Goal: Task Accomplishment & Management: Use online tool/utility

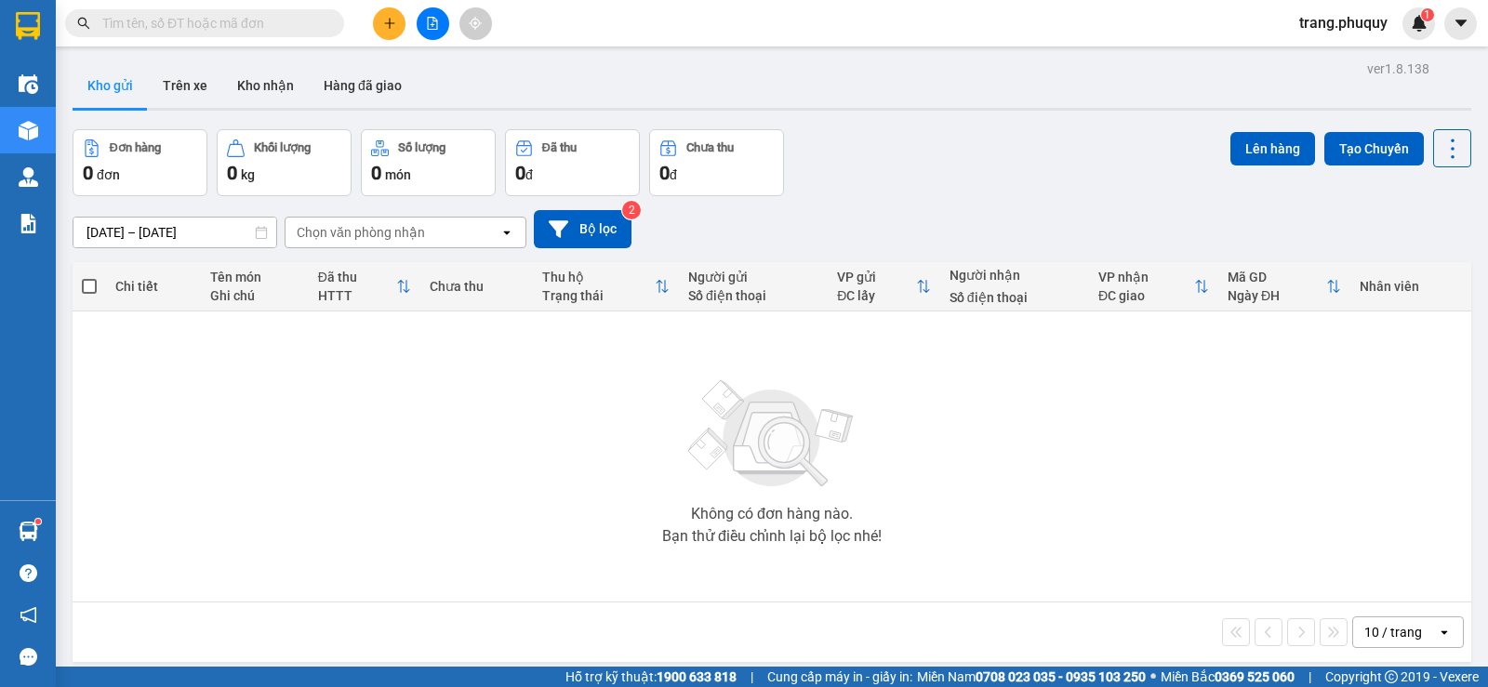
click at [236, 23] on input "text" at bounding box center [211, 23] width 219 height 20
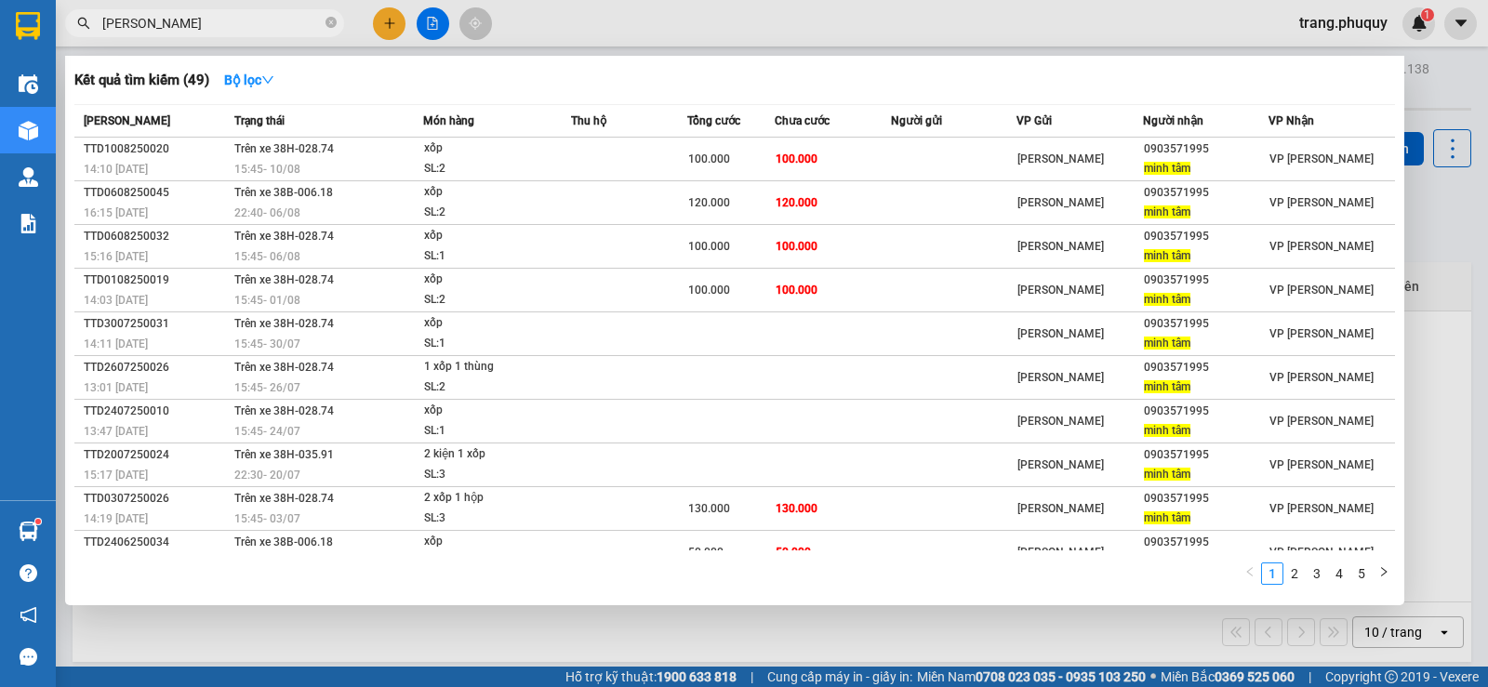
drag, startPoint x: 153, startPoint y: 24, endPoint x: 137, endPoint y: 26, distance: 16.8
click at [137, 26] on input "[PERSON_NAME]" at bounding box center [211, 23] width 219 height 20
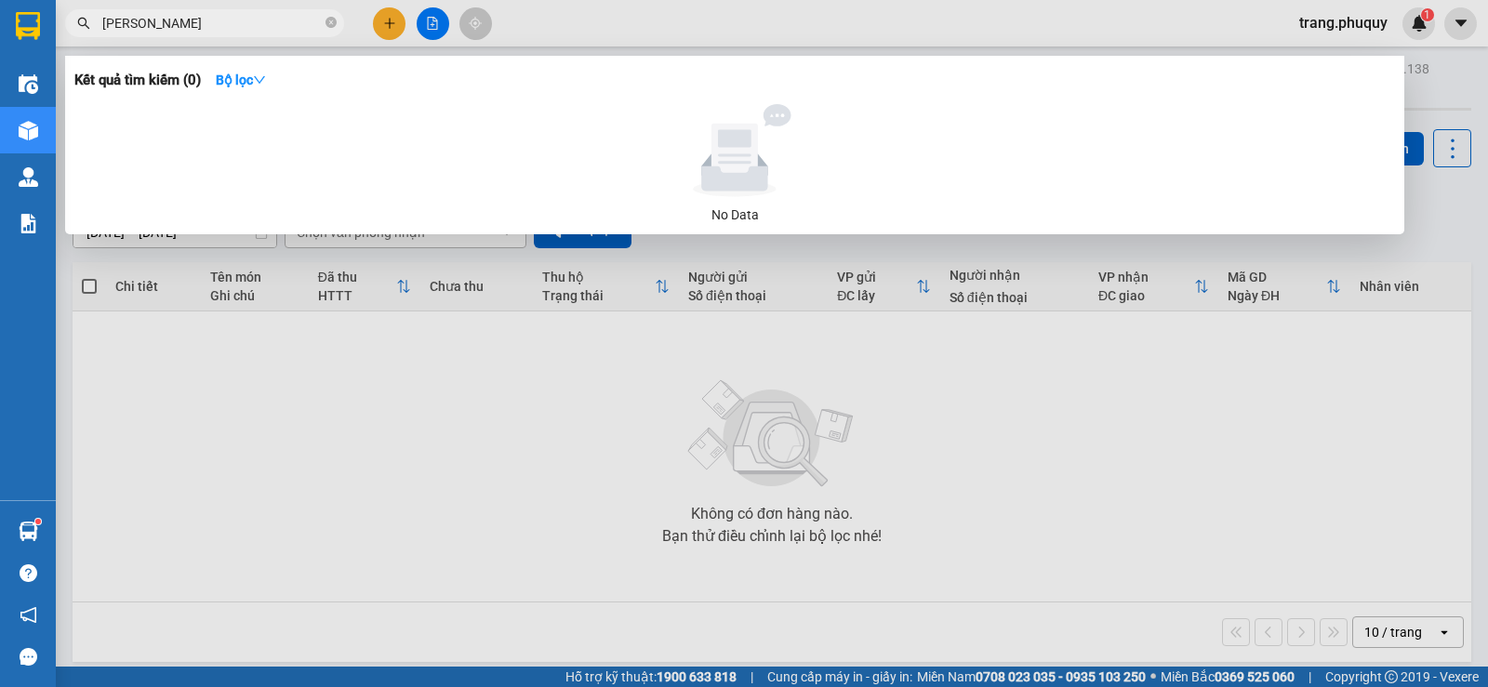
click at [163, 20] on input "[PERSON_NAME]" at bounding box center [211, 23] width 219 height 20
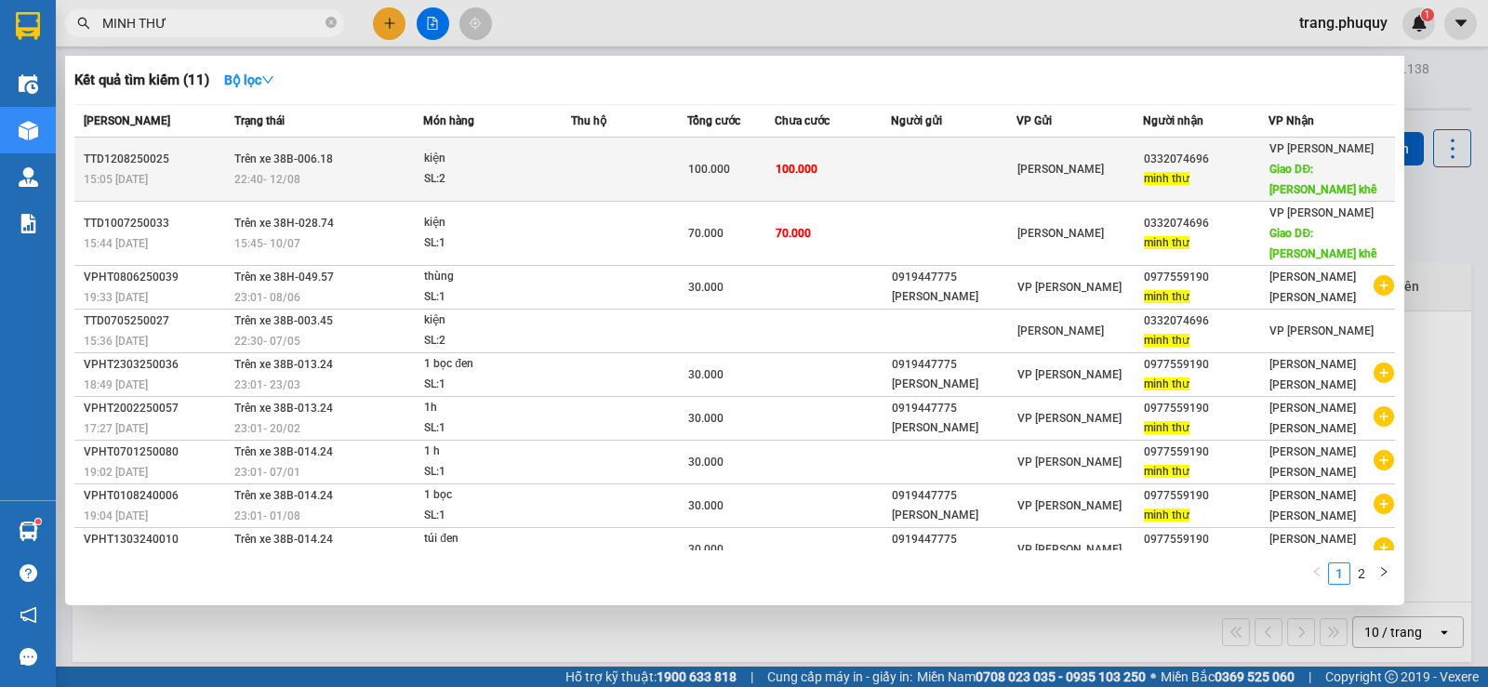
type input "MINH THƯ"
click at [736, 159] on div "100.000" at bounding box center [731, 169] width 86 height 20
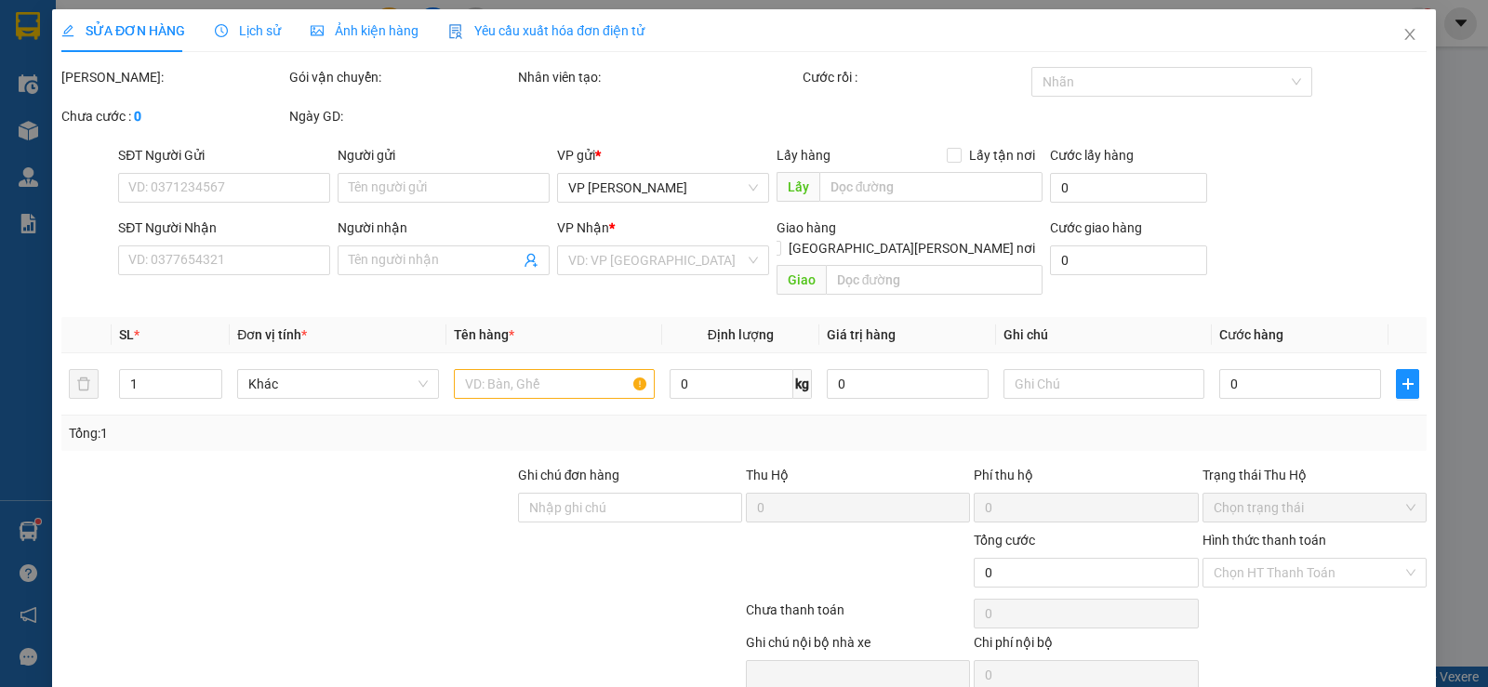
type input "0332074696"
type input "minh thư"
type input "hương khê"
type input "100.000"
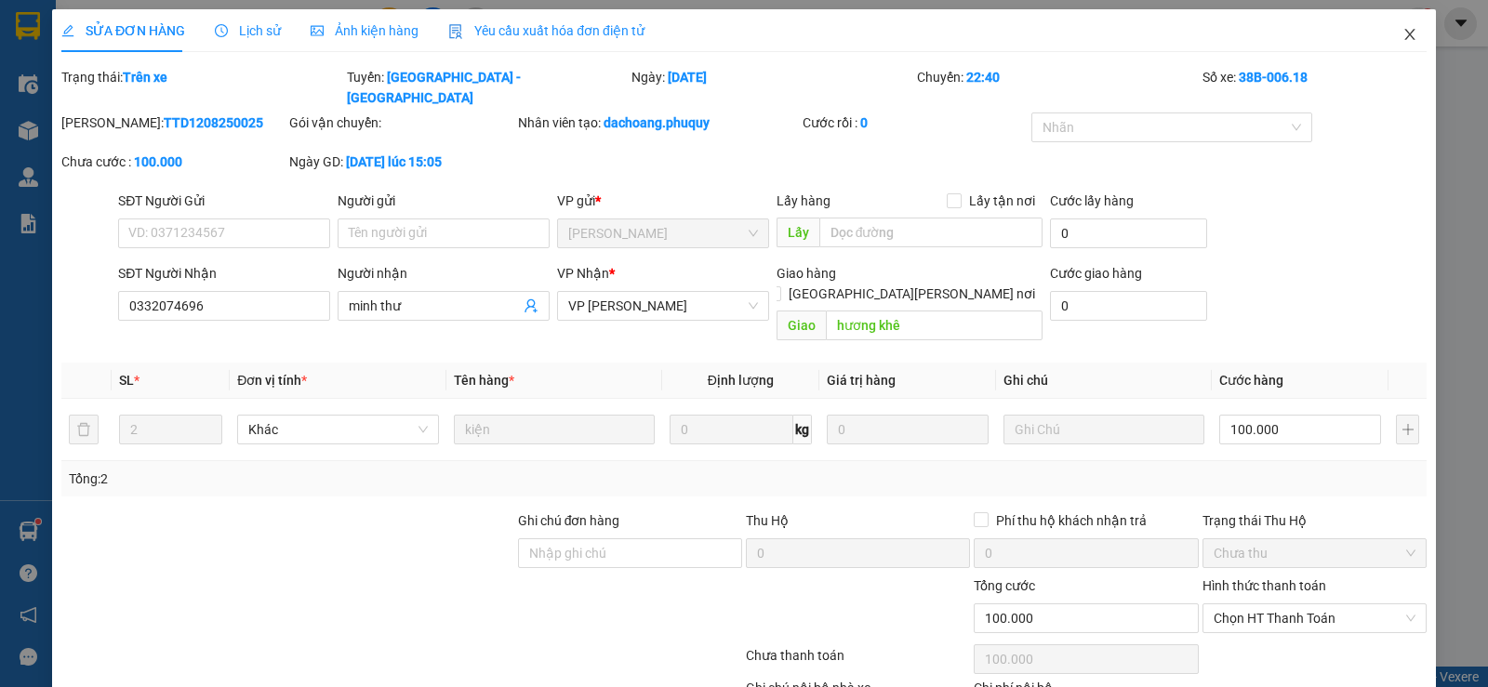
click at [1402, 32] on icon "close" at bounding box center [1409, 34] width 15 height 15
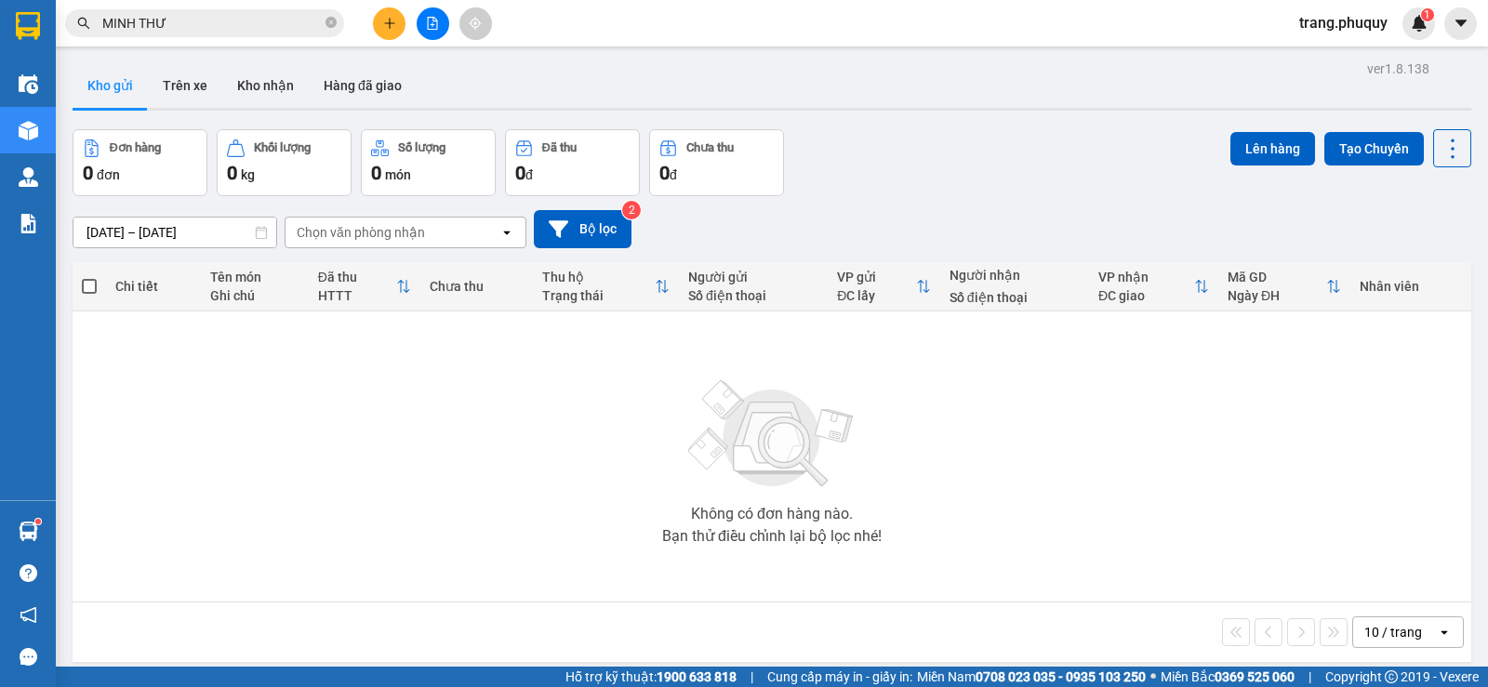
click at [239, 15] on input "MINH THƯ" at bounding box center [211, 23] width 219 height 20
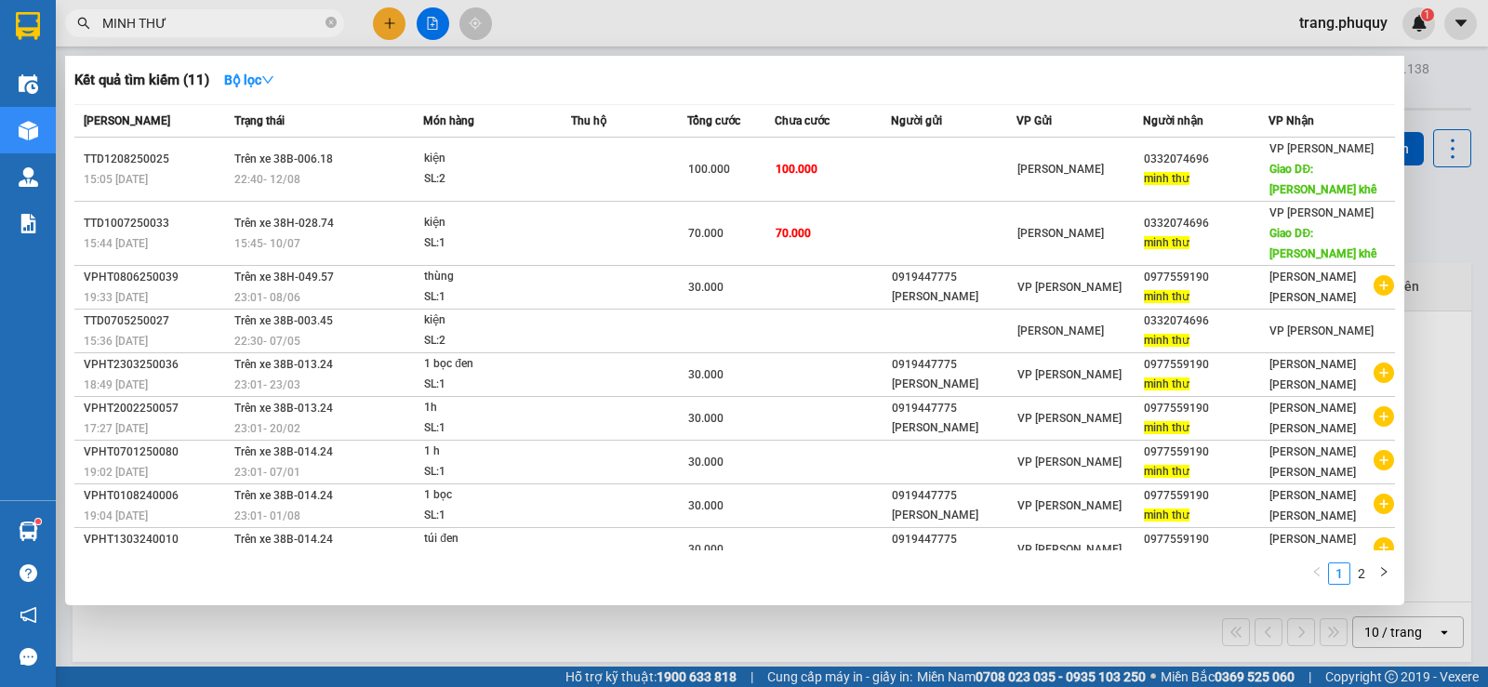
drag, startPoint x: 212, startPoint y: 30, endPoint x: 56, endPoint y: 29, distance: 156.2
click at [56, 29] on div "MINH THƯ" at bounding box center [181, 23] width 363 height 28
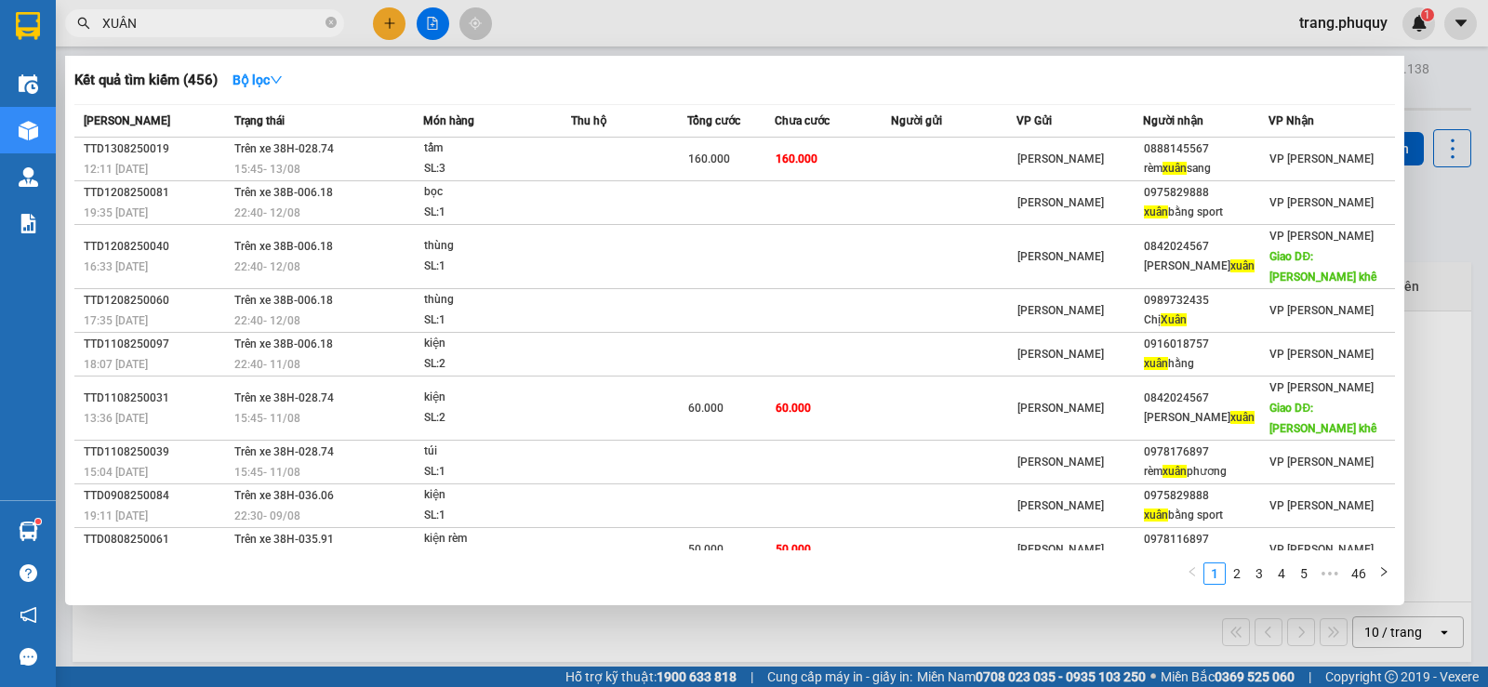
type input "XUÂN"
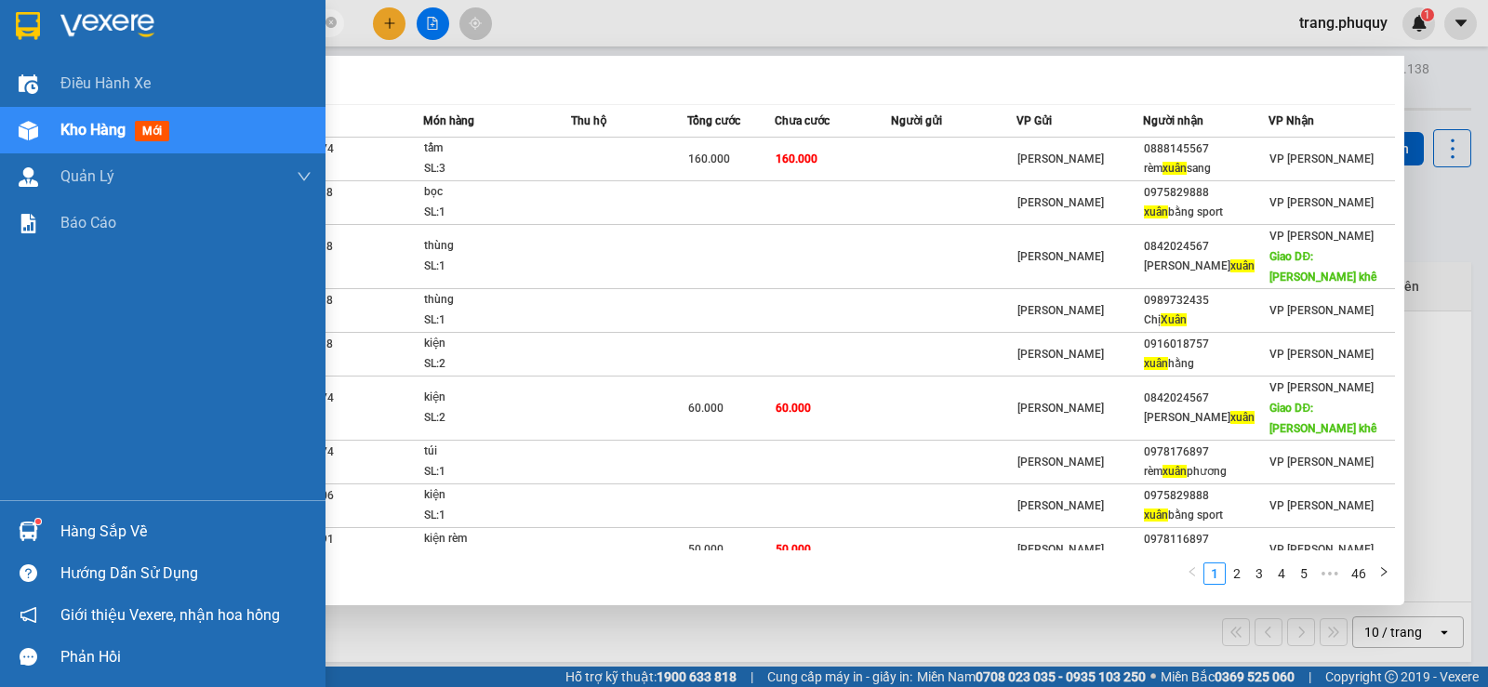
click at [102, 132] on span "Kho hàng" at bounding box center [92, 130] width 65 height 18
